Goal: Task Accomplishment & Management: Manage account settings

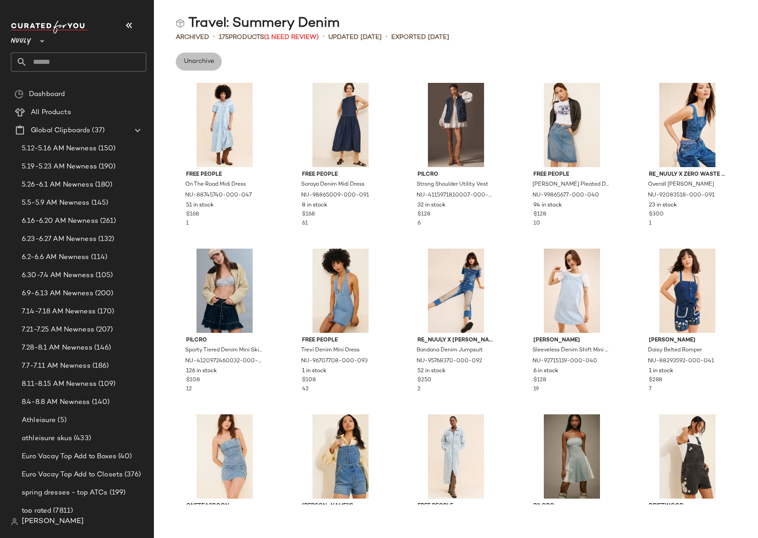
click at [200, 63] on span "Unarchive" at bounding box center [198, 61] width 31 height 7
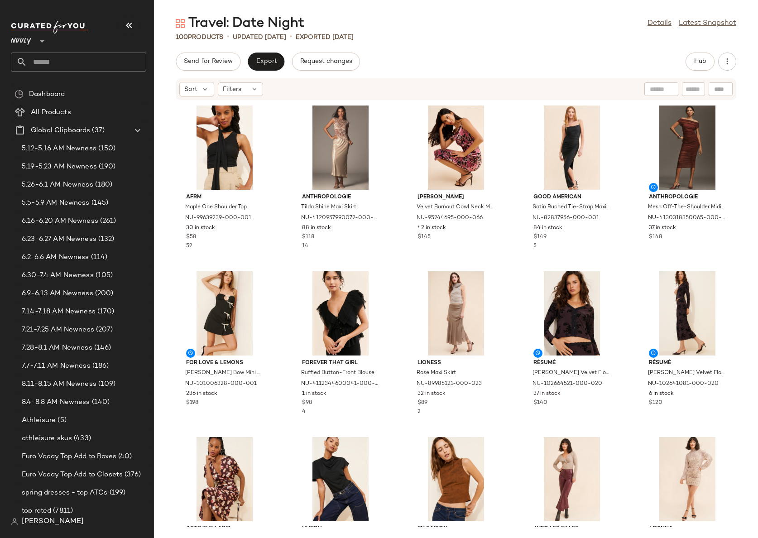
click at [33, 38] on div "Nuuly **" at bounding box center [23, 35] width 24 height 23
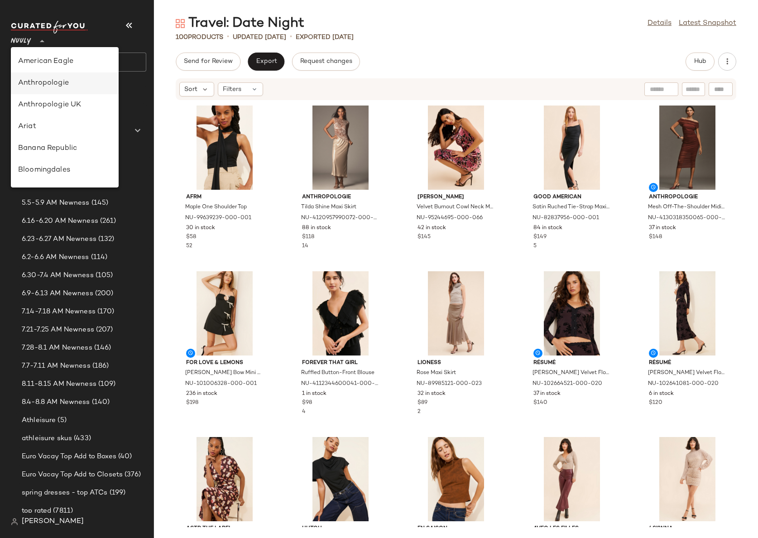
click at [64, 82] on div "Anthropologie" at bounding box center [64, 83] width 93 height 11
type input "**"
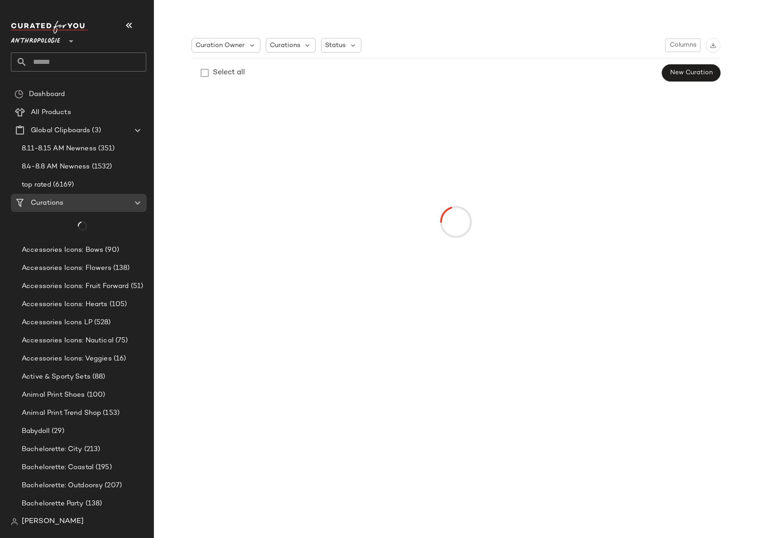
click at [58, 62] on input "text" at bounding box center [86, 62] width 119 height 19
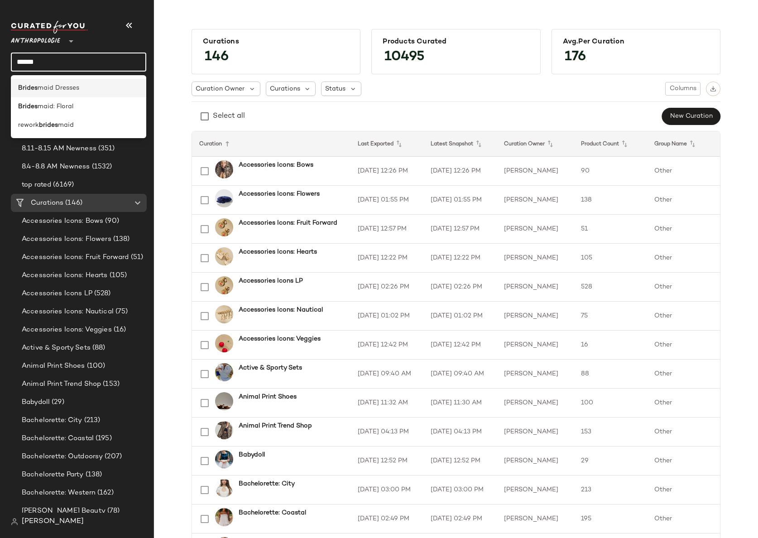
type input "******"
click at [67, 87] on span "maid Dresses" at bounding box center [59, 88] width 42 height 10
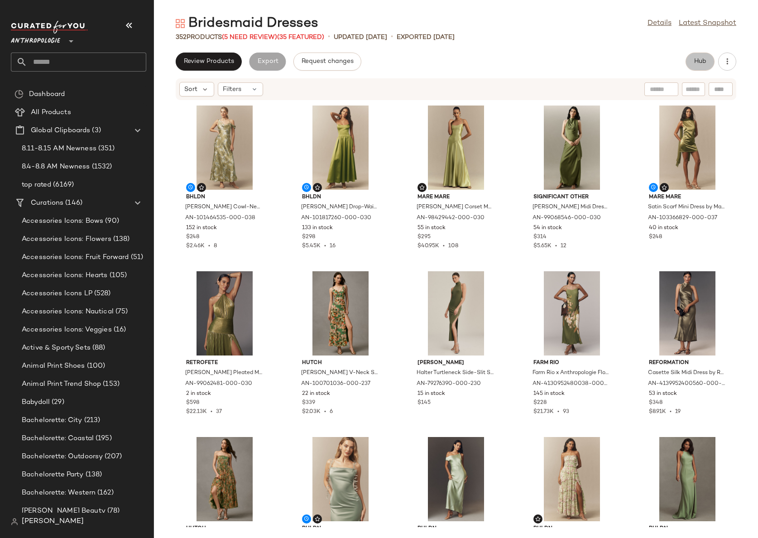
click at [706, 64] on span "Hub" at bounding box center [700, 61] width 13 height 7
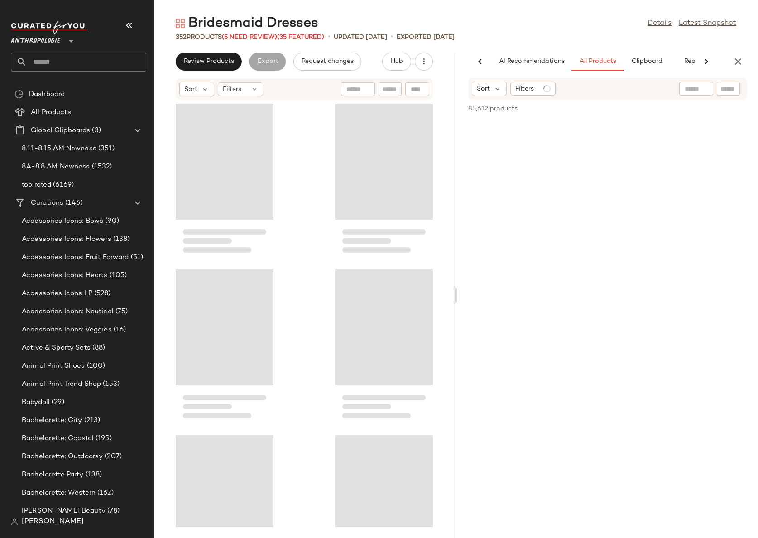
scroll to position [0, 27]
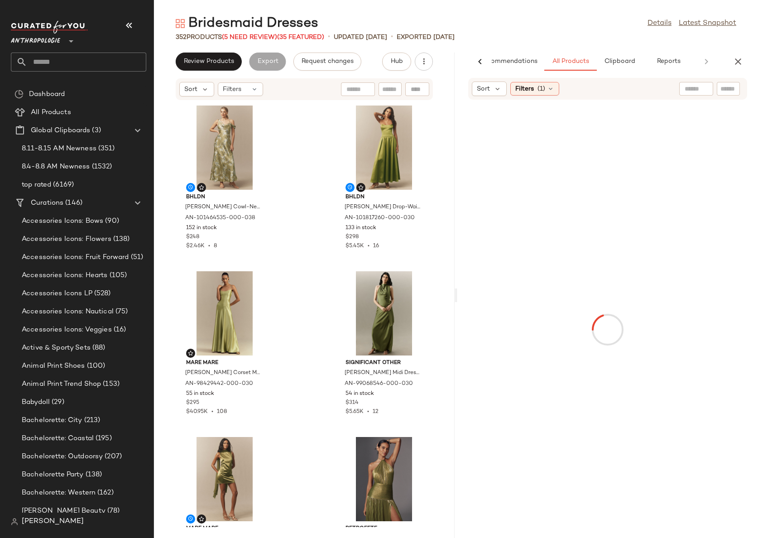
click at [725, 90] on input "text" at bounding box center [729, 89] width 16 height 10
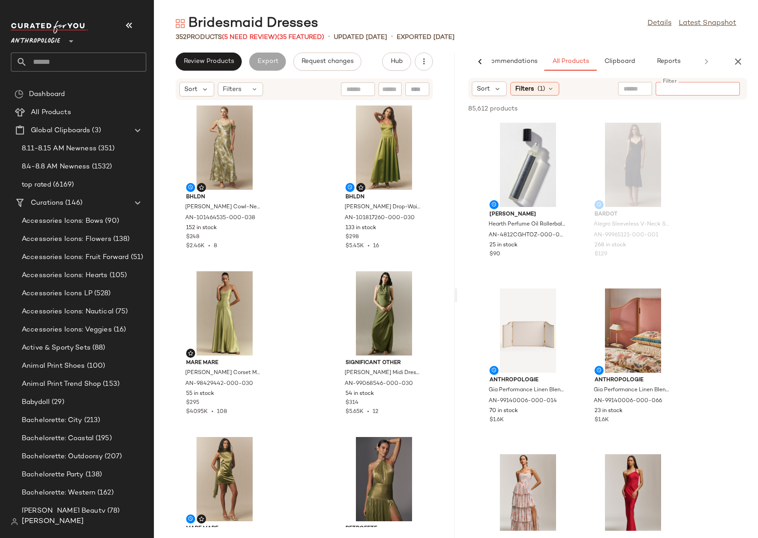
paste input "*********"
click at [660, 88] on input "*********" at bounding box center [697, 89] width 77 height 10
type input "**********"
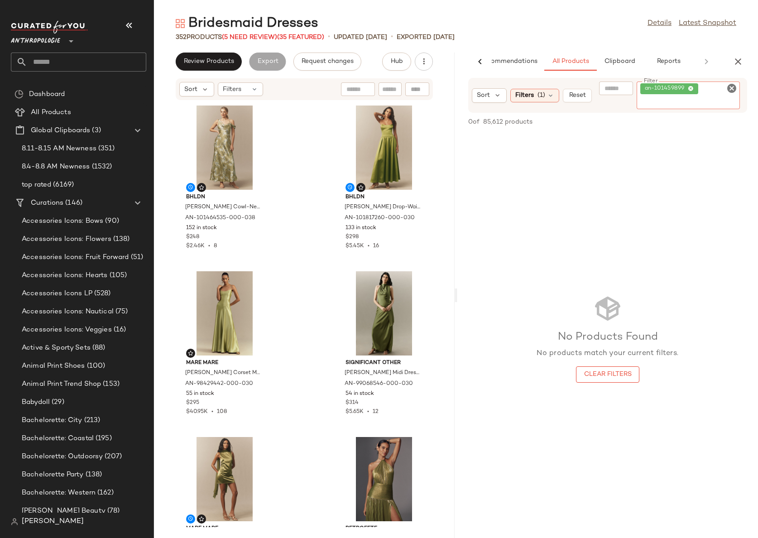
click at [731, 87] on icon "Clear Filter" at bounding box center [731, 88] width 11 height 11
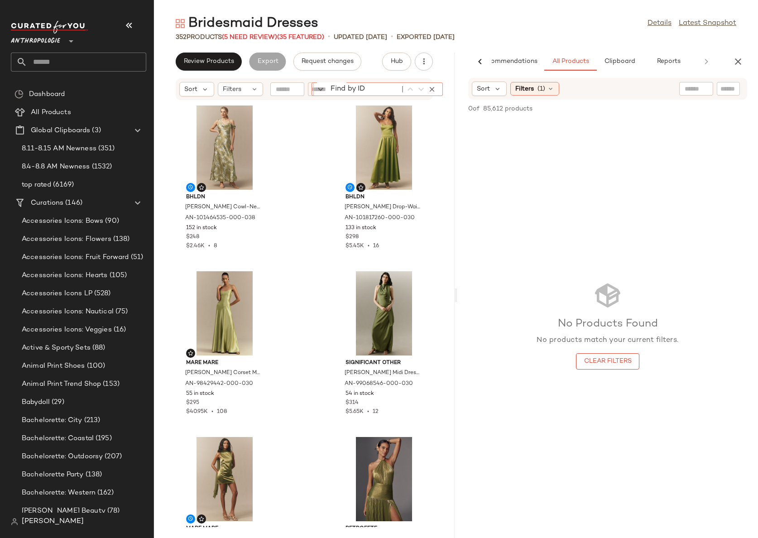
click at [419, 91] on div "Find by ID Find by ID" at bounding box center [377, 89] width 131 height 14
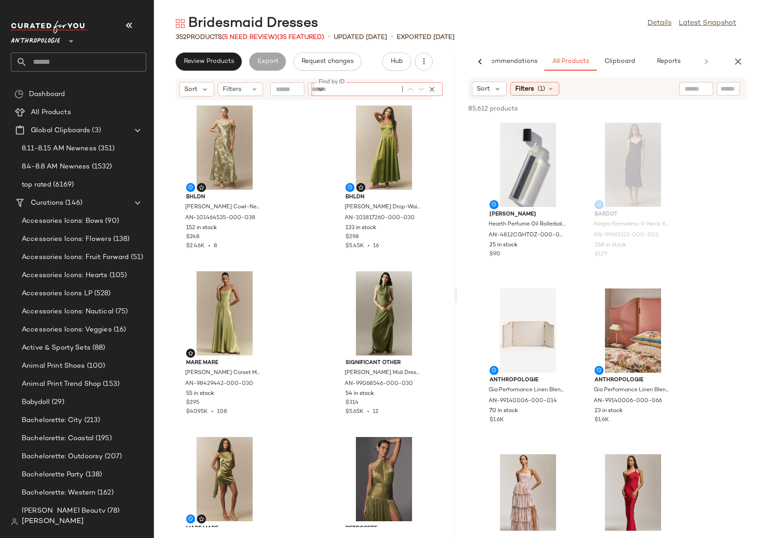
paste input "*********"
type input "*********"
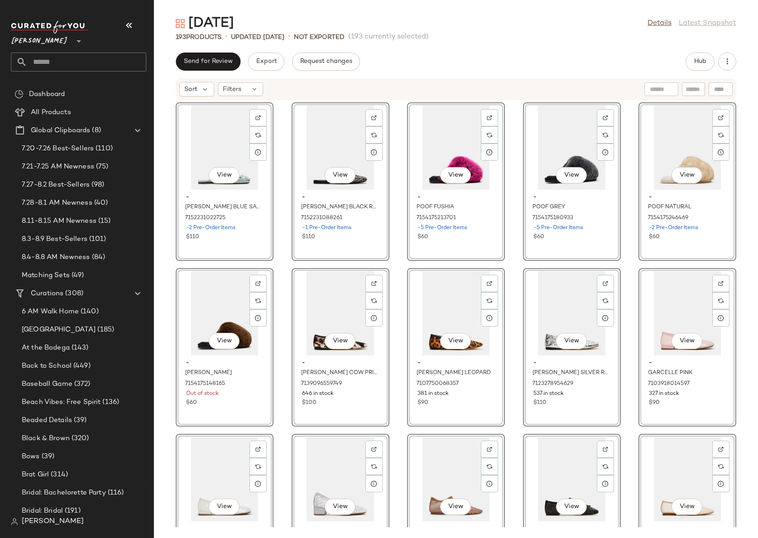
scroll to position [2509, 0]
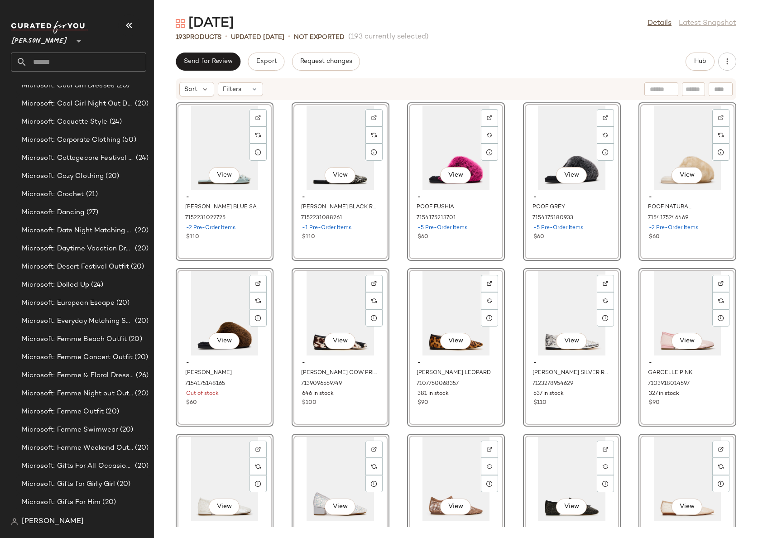
click at [76, 63] on input "text" at bounding box center [86, 62] width 119 height 19
click at [662, 23] on link "Details" at bounding box center [660, 23] width 24 height 11
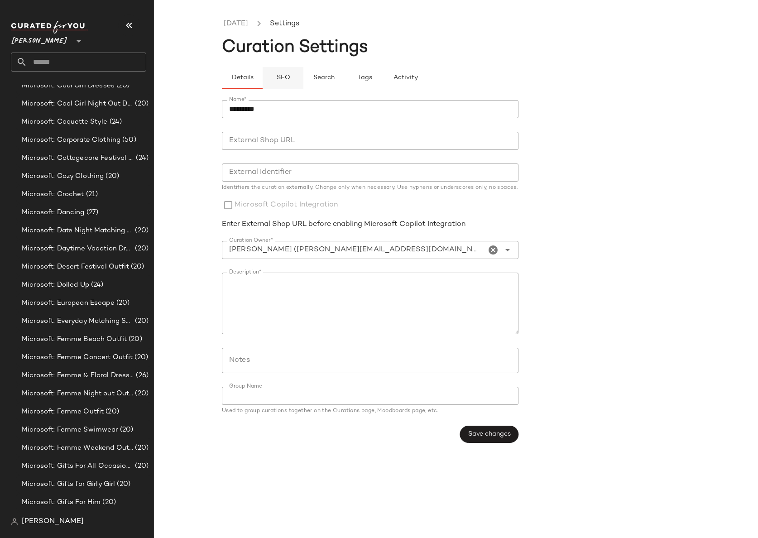
click at [287, 75] on span "SEO" at bounding box center [283, 77] width 14 height 7
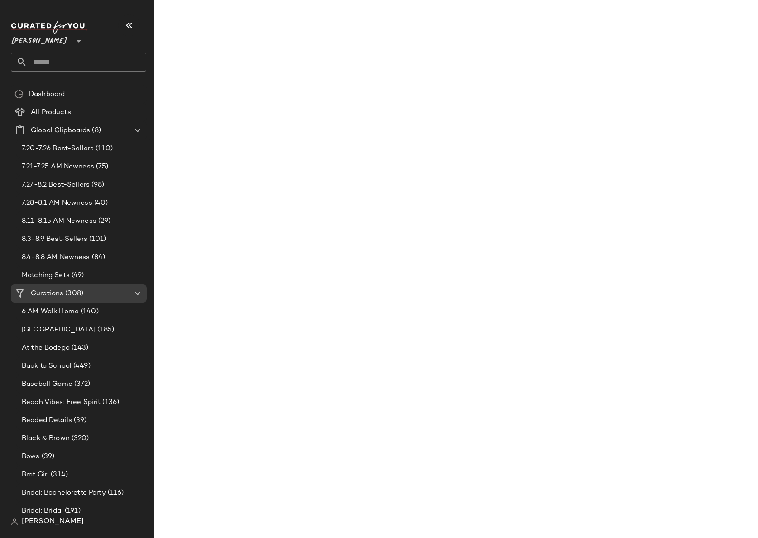
click at [77, 61] on input "text" at bounding box center [86, 62] width 119 height 19
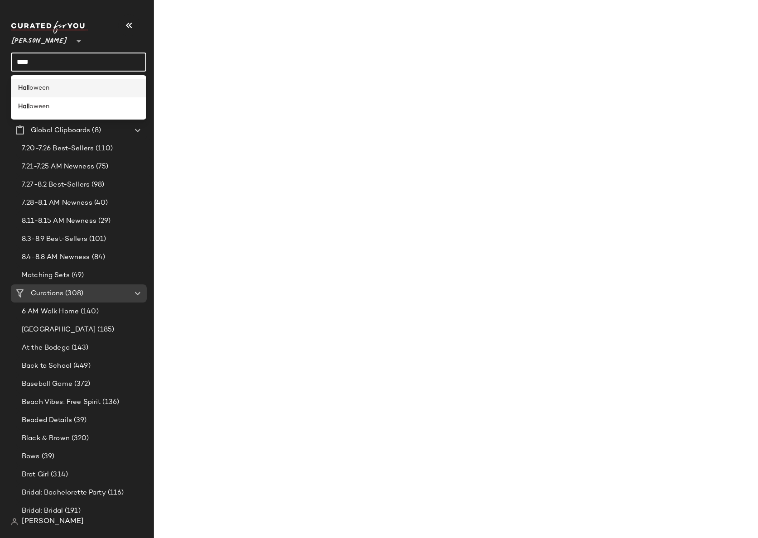
type input "****"
click at [79, 89] on div "Hall oween" at bounding box center [78, 88] width 121 height 10
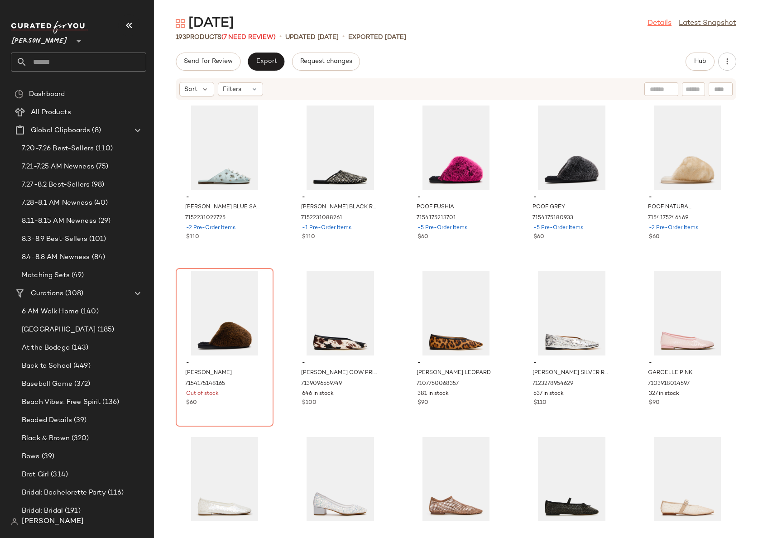
click at [668, 21] on link "Details" at bounding box center [660, 23] width 24 height 11
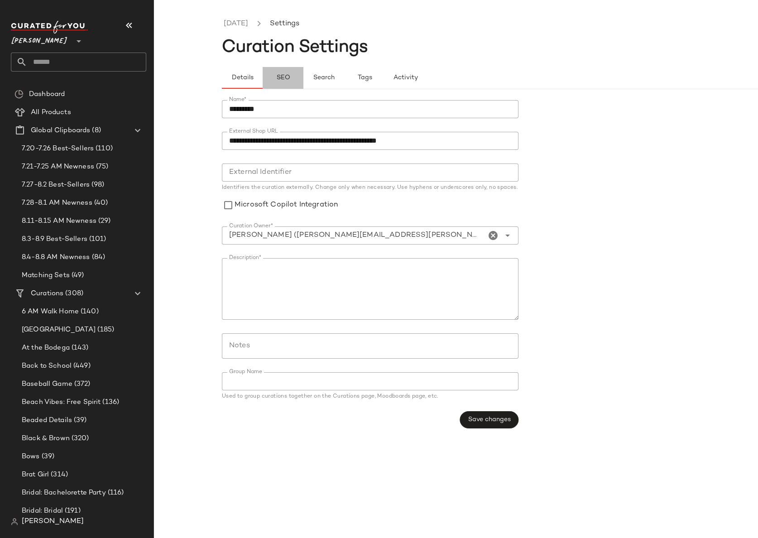
click at [287, 80] on span "SEO" at bounding box center [283, 77] width 14 height 7
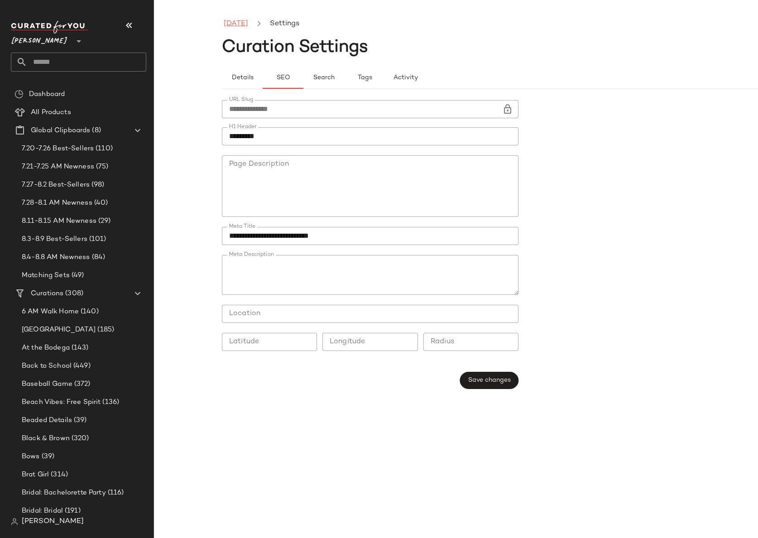
click at [248, 24] on link "Halloween" at bounding box center [236, 24] width 24 height 12
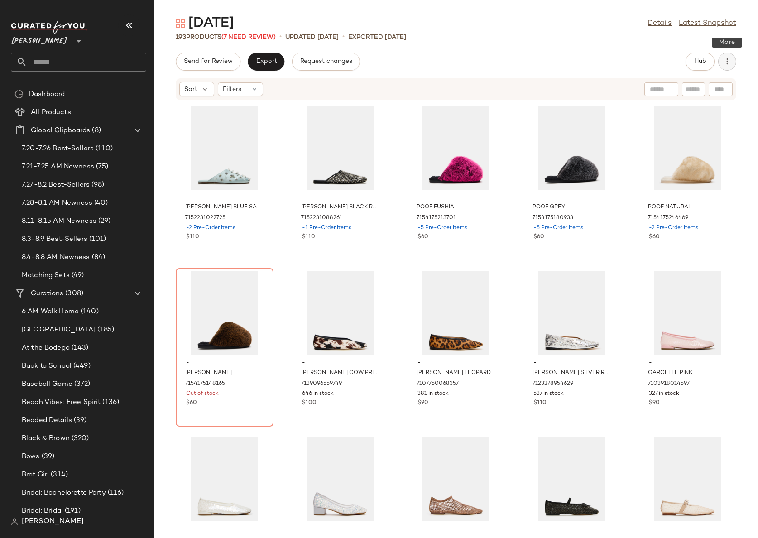
click at [729, 69] on button "button" at bounding box center [727, 62] width 18 height 18
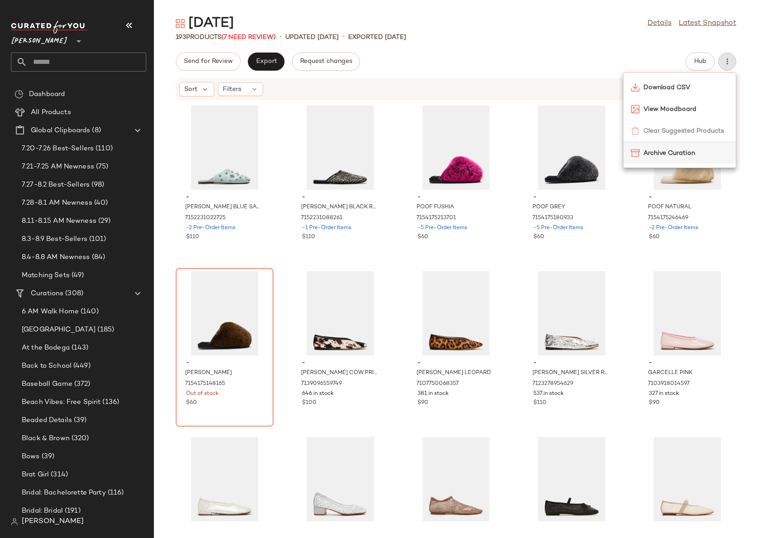
click at [671, 150] on span "Archive Curation" at bounding box center [686, 154] width 85 height 10
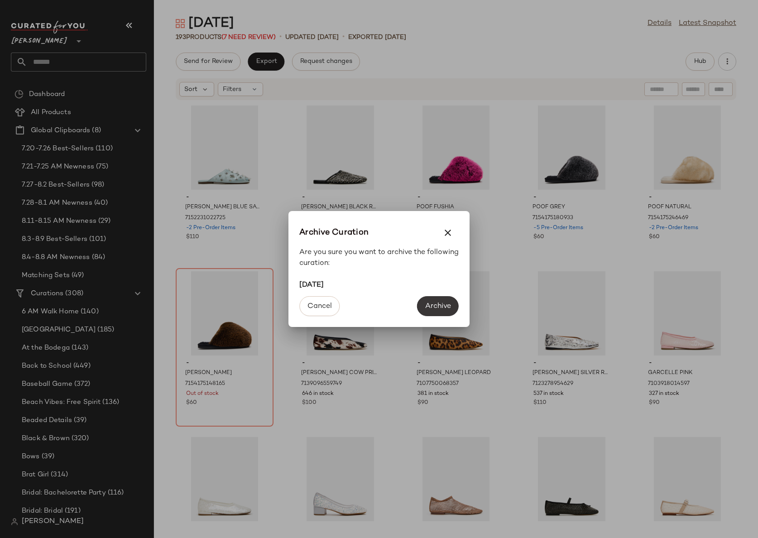
click at [432, 306] on span "Archive" at bounding box center [438, 306] width 26 height 9
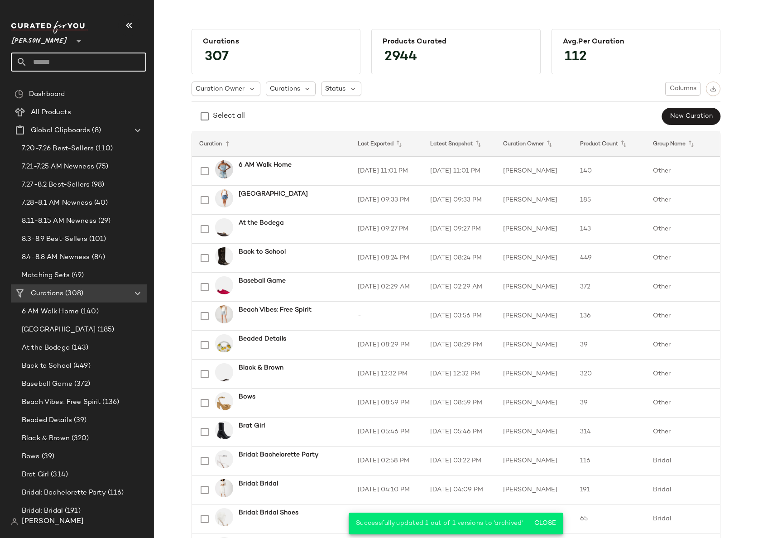
click at [72, 62] on input "text" at bounding box center [86, 62] width 119 height 19
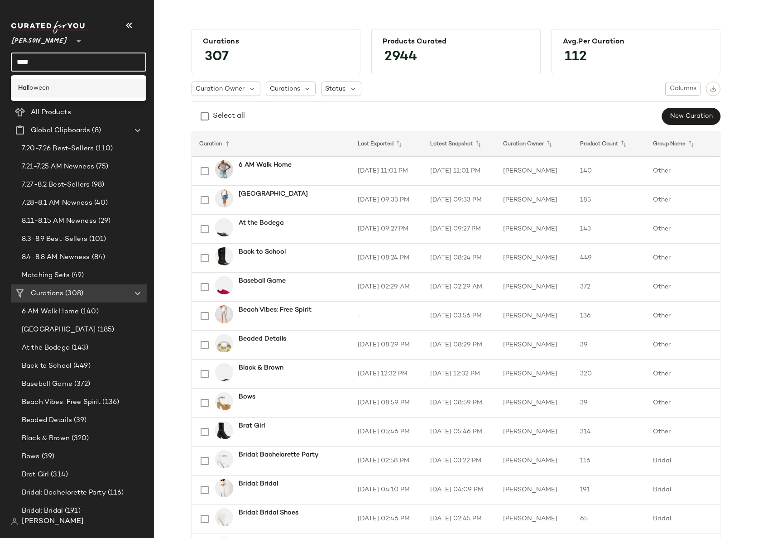
type input "****"
click at [54, 84] on div "Hall oween" at bounding box center [78, 88] width 121 height 10
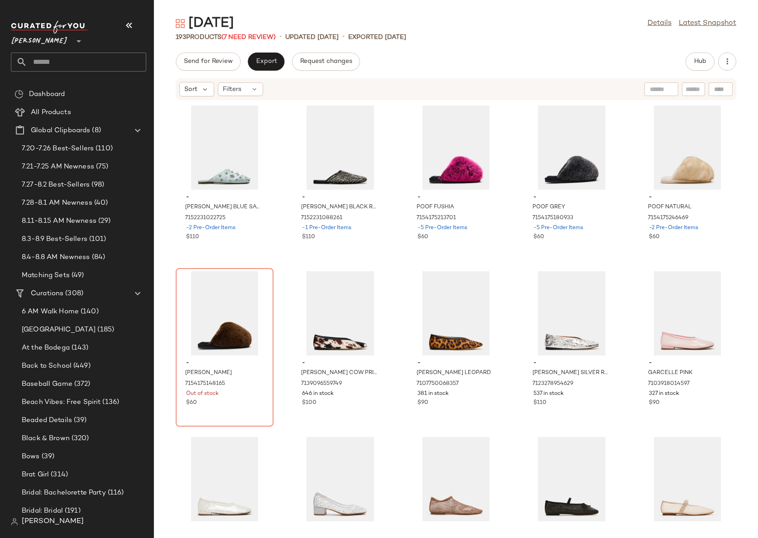
click at [660, 16] on div "Halloween Details Latest Snapshot" at bounding box center [456, 23] width 604 height 18
click at [660, 24] on link "Details" at bounding box center [660, 23] width 24 height 11
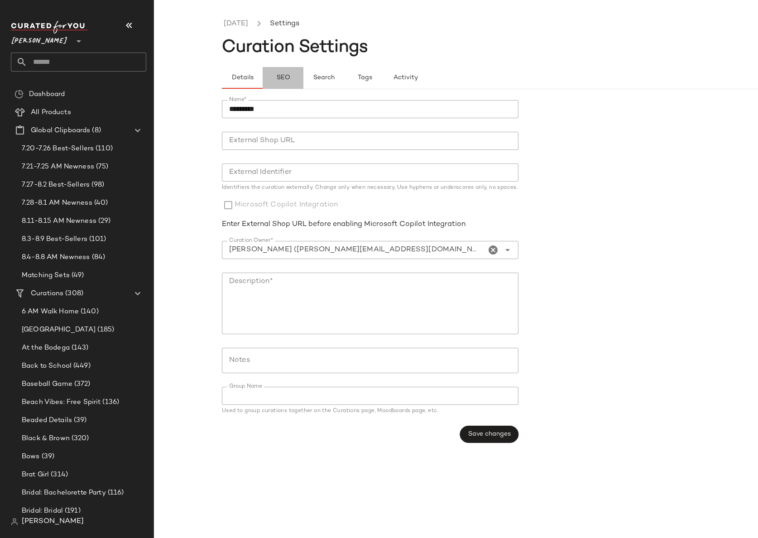
click at [344, 78] on button "SEO" at bounding box center [364, 78] width 41 height 22
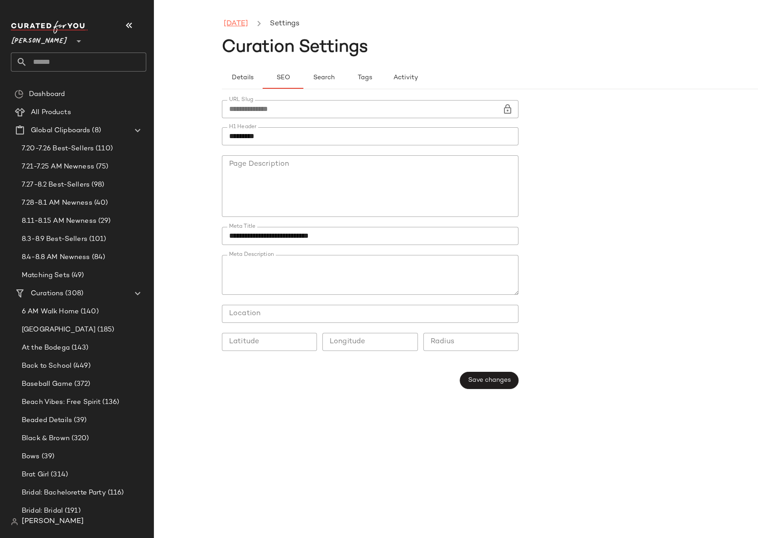
click at [242, 26] on link "Halloween" at bounding box center [236, 24] width 24 height 12
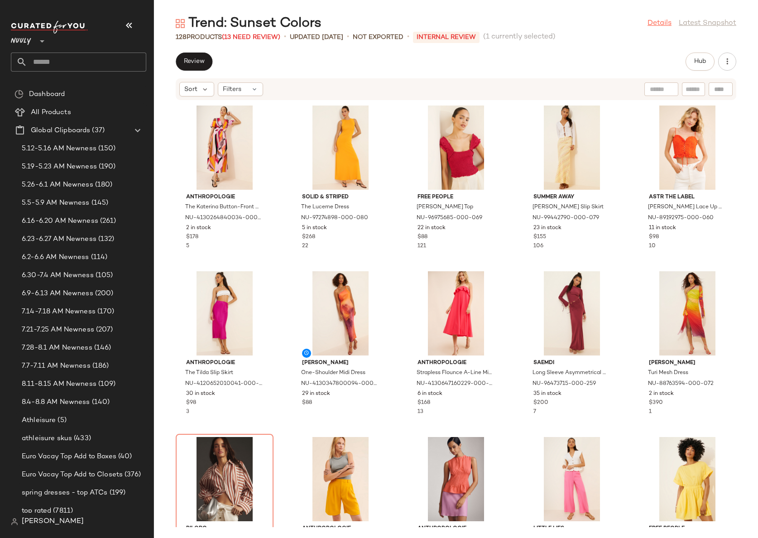
click at [659, 24] on link "Details" at bounding box center [660, 23] width 24 height 11
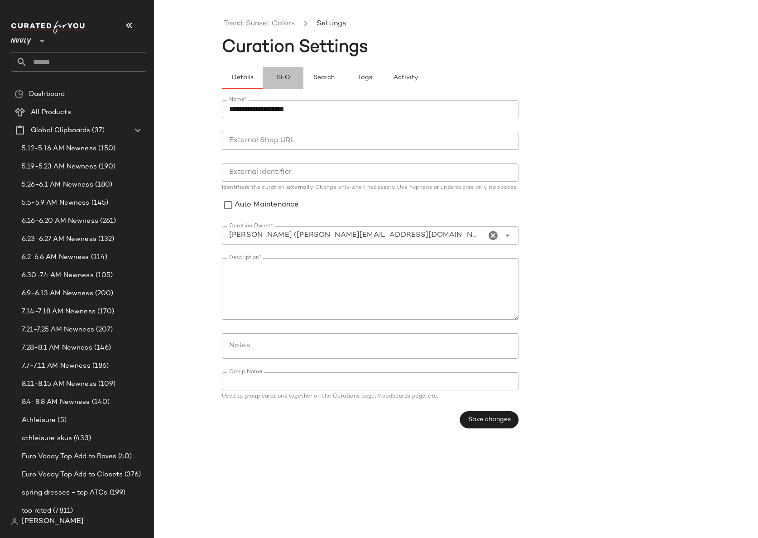
click at [344, 86] on button "SEO" at bounding box center [364, 78] width 41 height 22
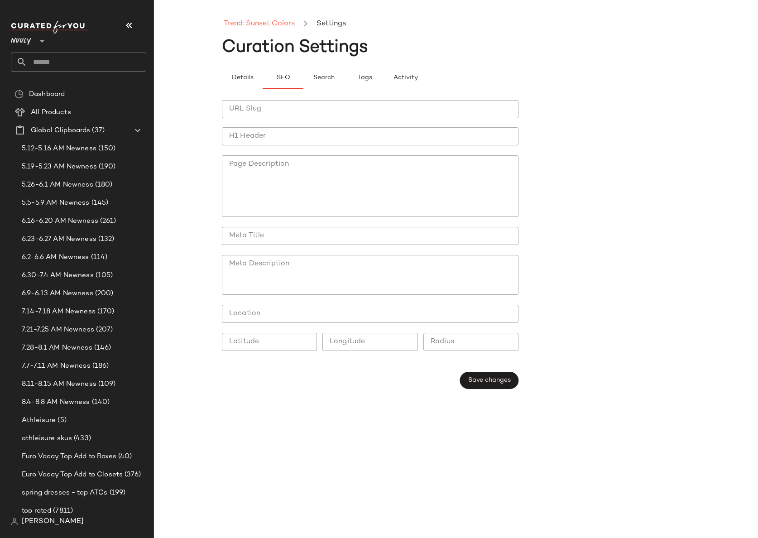
click at [254, 23] on link "Trend: Sunset Colors" at bounding box center [259, 24] width 71 height 12
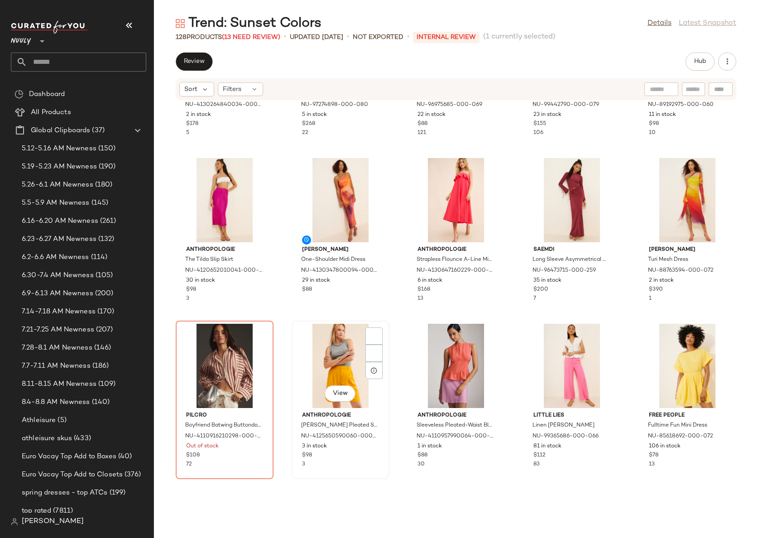
scroll to position [179, 0]
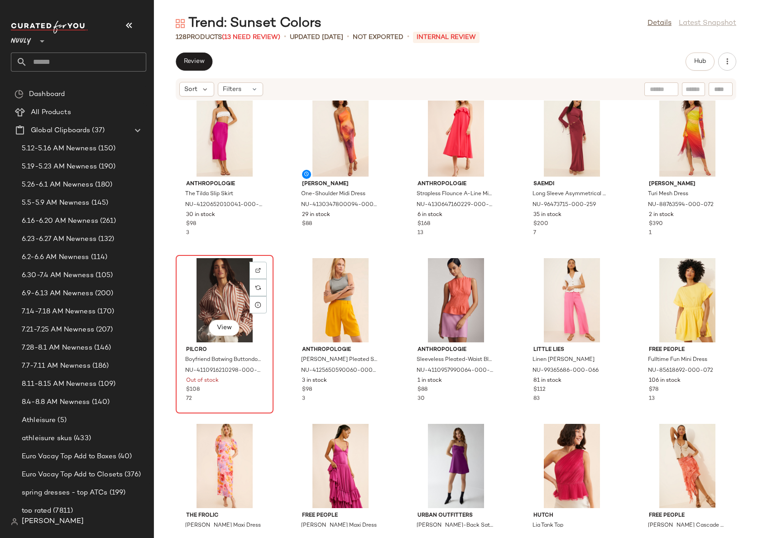
click at [225, 298] on div "View" at bounding box center [224, 300] width 91 height 84
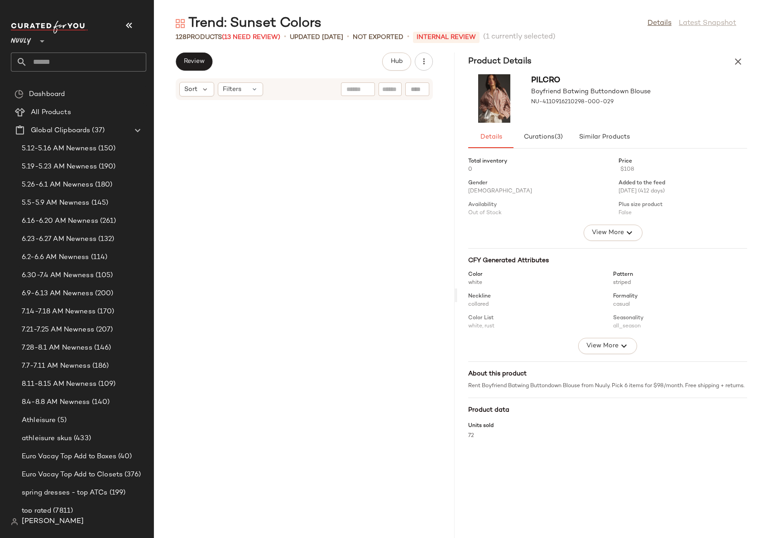
scroll to position [670, 0]
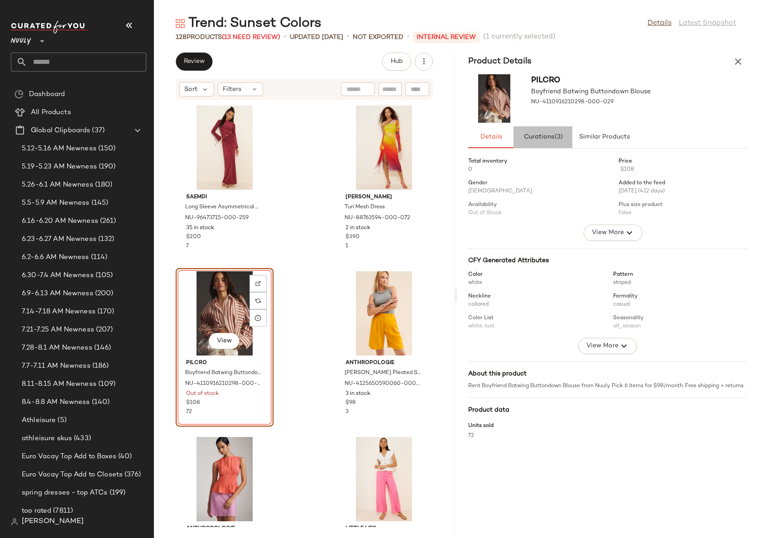
click at [539, 139] on span "Curations (3)" at bounding box center [543, 137] width 40 height 7
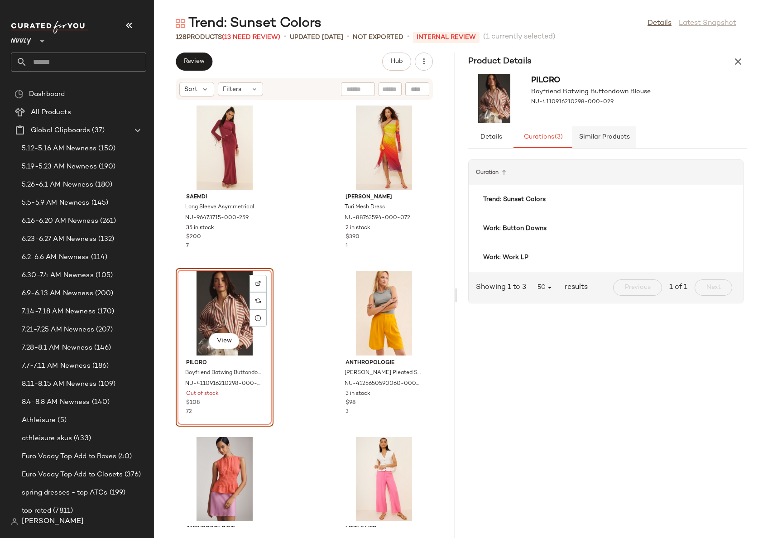
click at [602, 139] on span "Similar Products" at bounding box center [603, 137] width 51 height 7
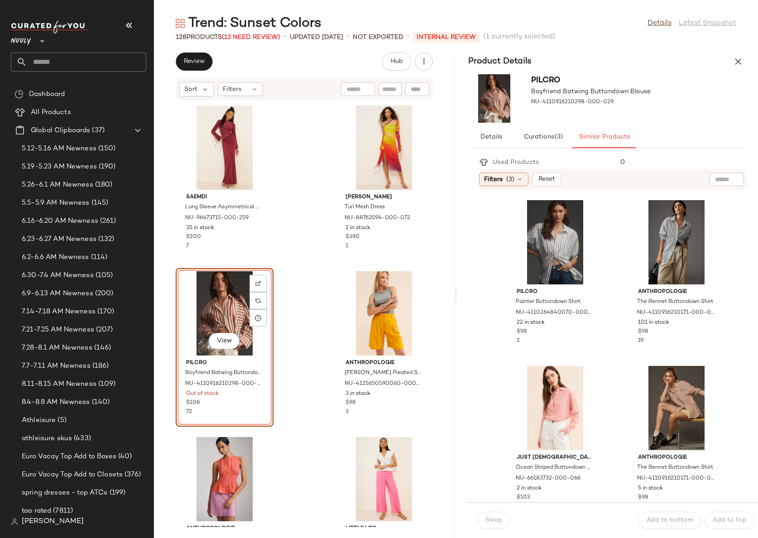
scroll to position [172, 0]
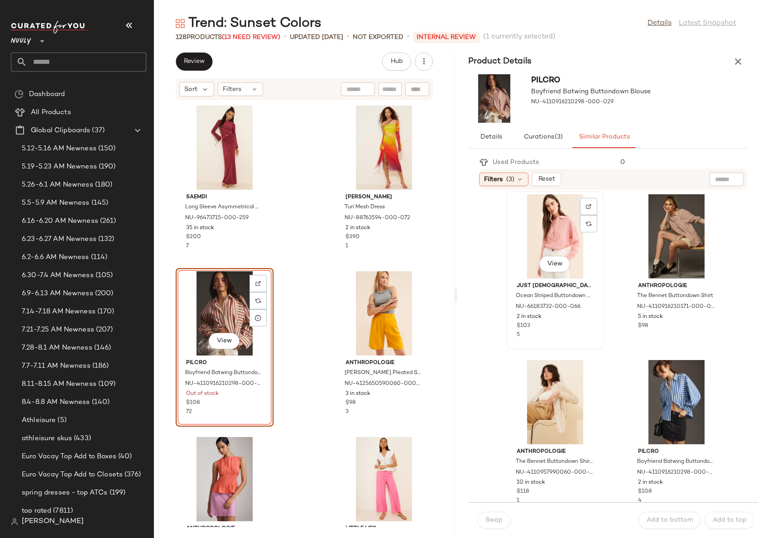
click at [551, 236] on div "View" at bounding box center [555, 236] width 91 height 84
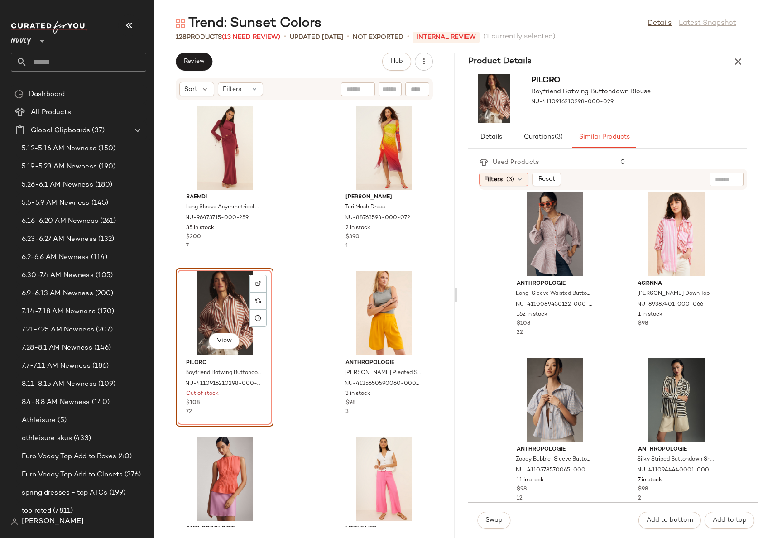
scroll to position [516, 0]
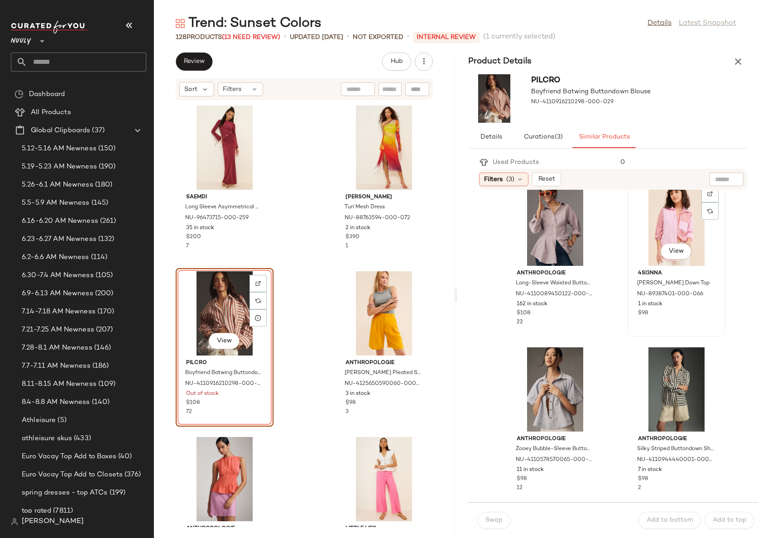
click at [662, 236] on div "View" at bounding box center [676, 224] width 91 height 84
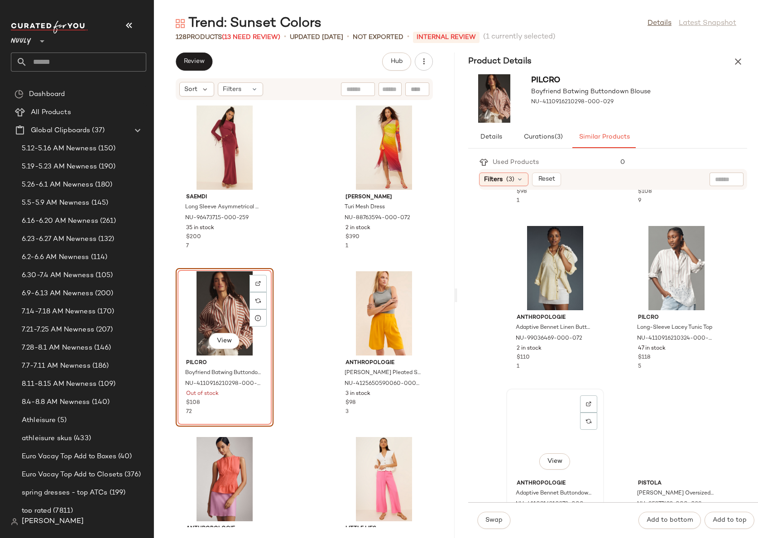
scroll to position [1031, 0]
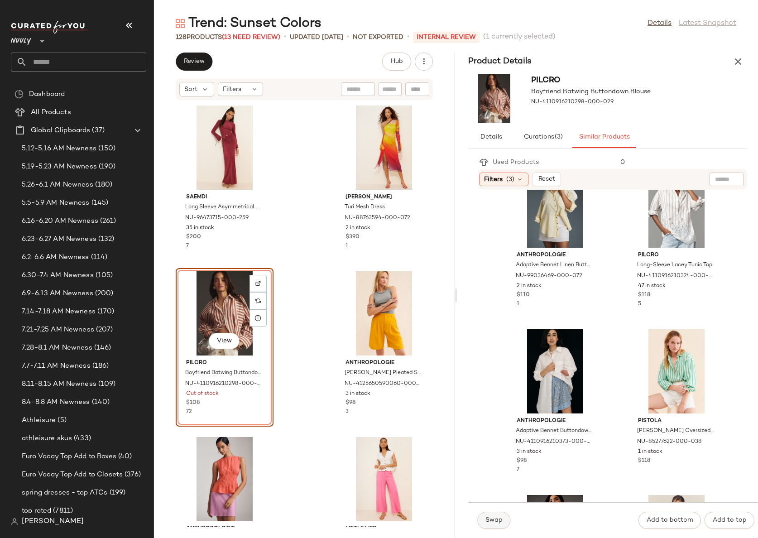
click at [494, 526] on button "Swap" at bounding box center [493, 520] width 33 height 17
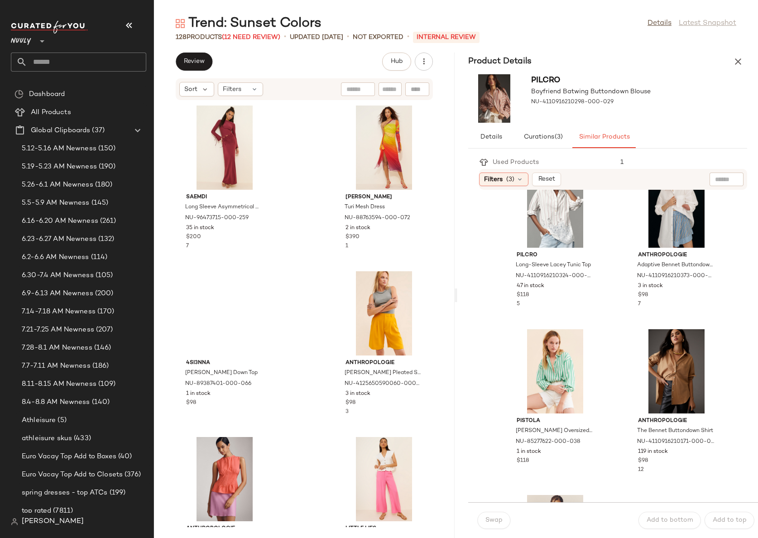
scroll to position [865, 0]
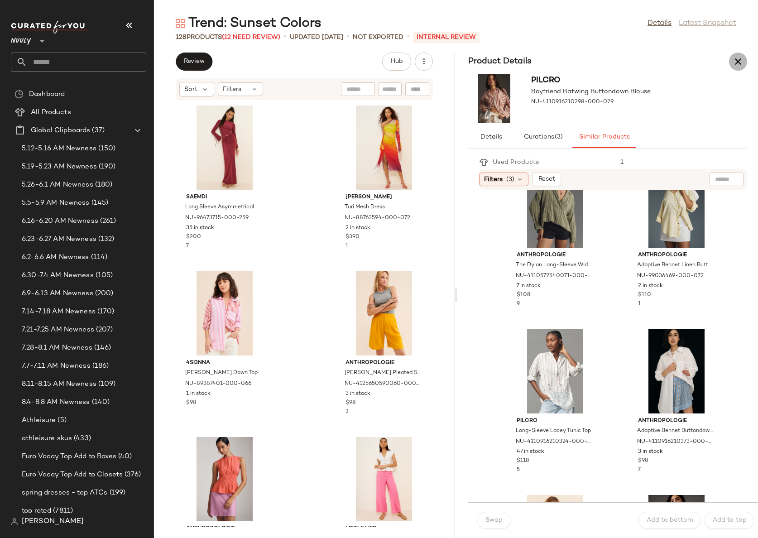
click at [740, 63] on icon "button" at bounding box center [738, 61] width 11 height 11
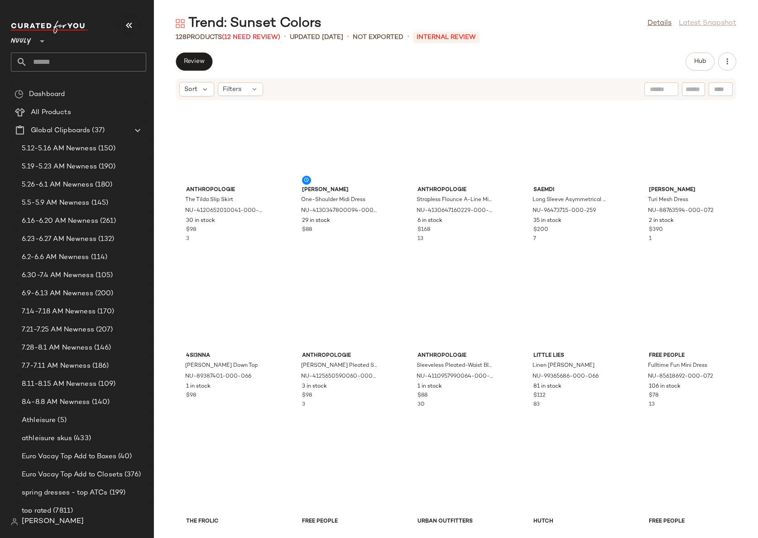
scroll to position [0, 0]
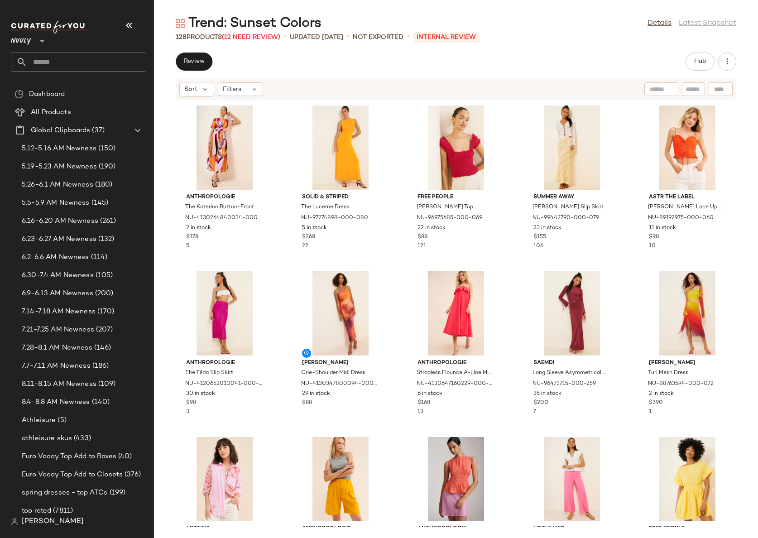
click at [296, 13] on main "Trend: Sunset Colors Details Latest Snapshot 128 Products (12 Need Review) • up…" at bounding box center [379, 269] width 758 height 538
click at [196, 63] on span "Review" at bounding box center [193, 61] width 21 height 7
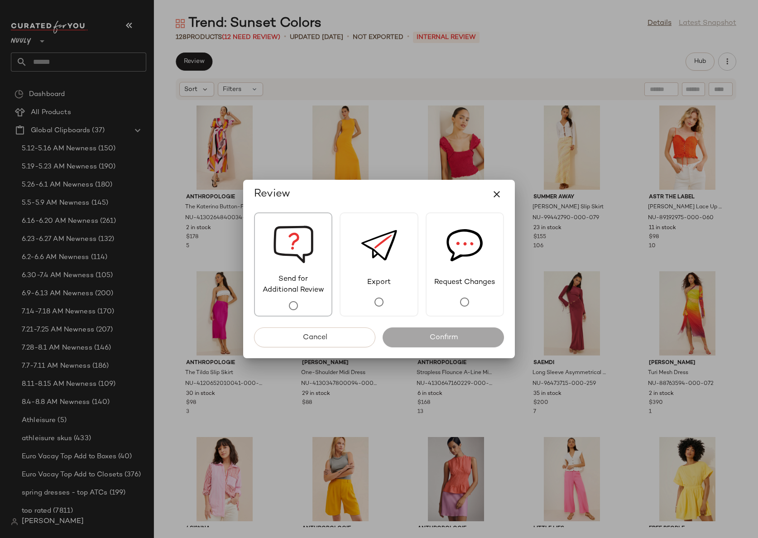
click at [284, 260] on img at bounding box center [293, 243] width 41 height 61
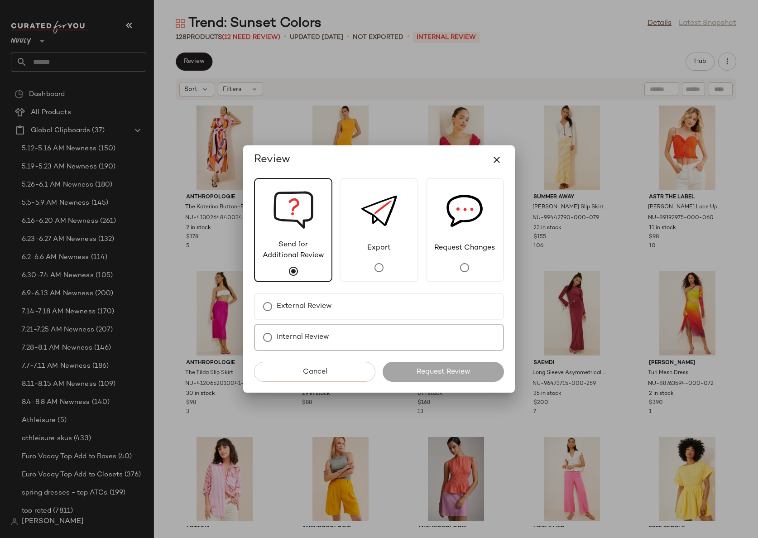
click at [317, 331] on label "Internal Review" at bounding box center [303, 337] width 53 height 18
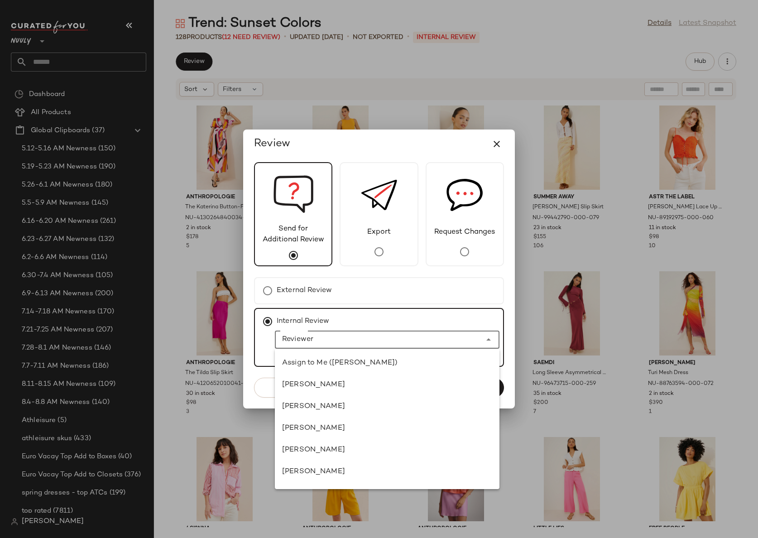
click at [317, 336] on input "Reviewer" at bounding box center [378, 339] width 207 height 11
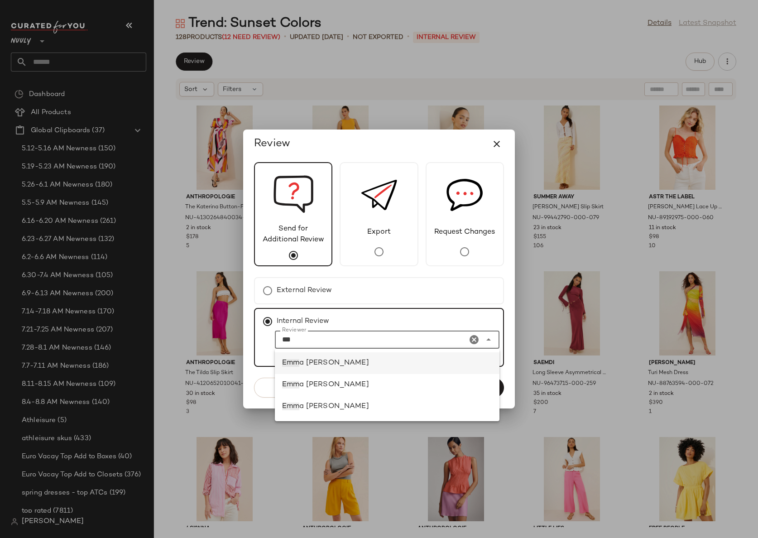
click at [331, 365] on div "[PERSON_NAME]" at bounding box center [387, 363] width 210 height 11
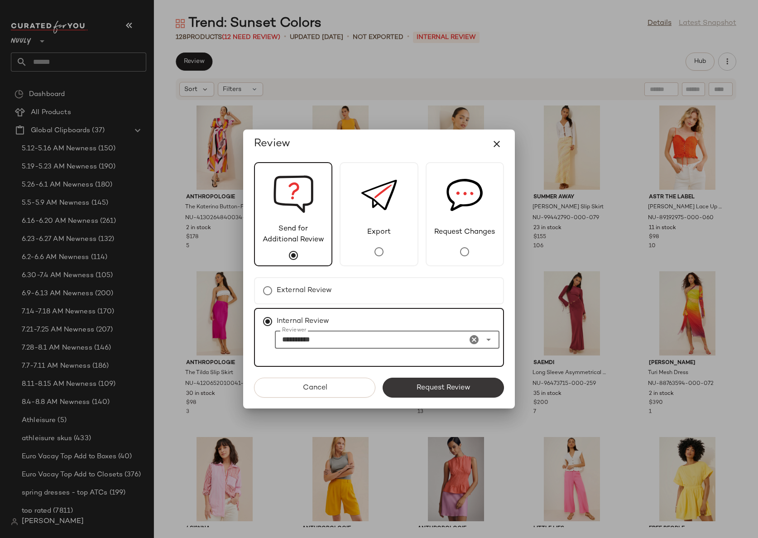
type input "**********"
click at [442, 382] on button "Request Review" at bounding box center [443, 388] width 121 height 20
